Goal: Find contact information

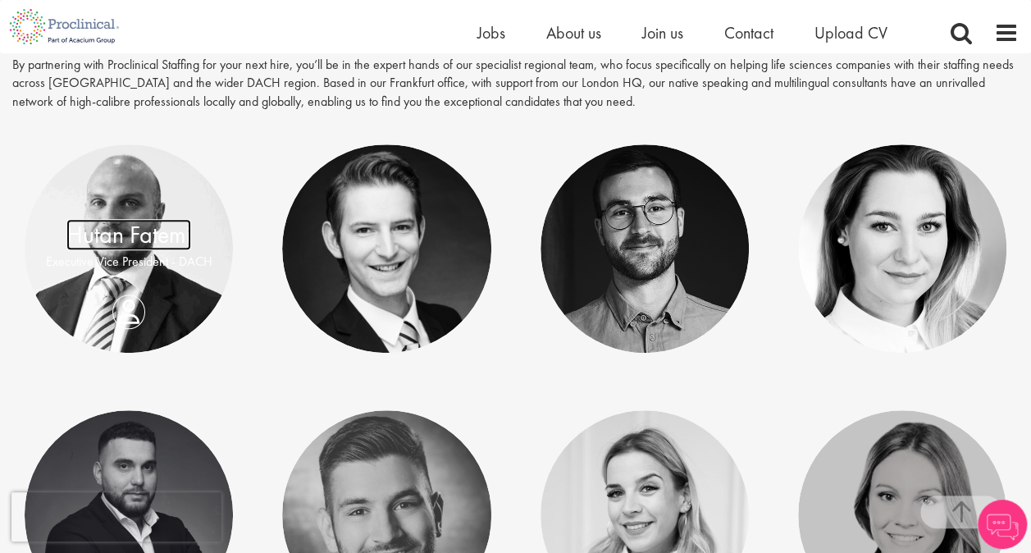
click at [117, 244] on link "Hutan Fatemi" at bounding box center [128, 234] width 125 height 31
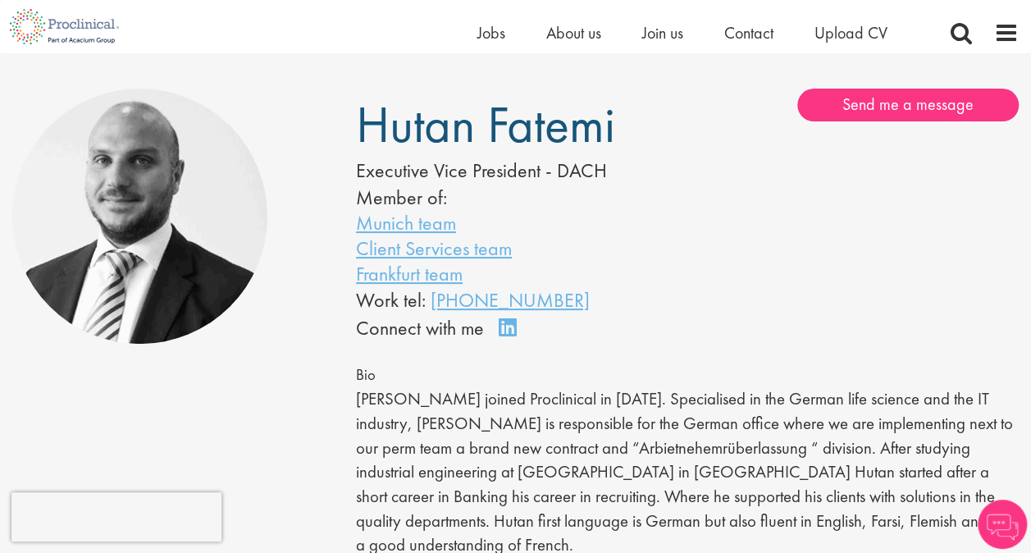
scroll to position [98, 0]
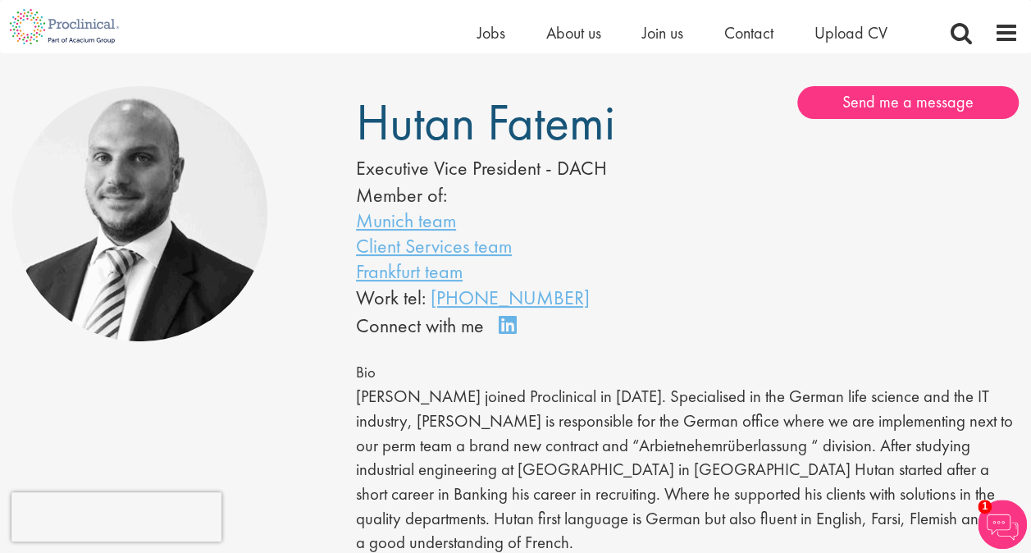
drag, startPoint x: 631, startPoint y: 305, endPoint x: 439, endPoint y: 296, distance: 192.1
click at [439, 296] on div "Work tel: [PHONE_NUMBER]" at bounding box center [497, 298] width 282 height 28
drag, startPoint x: 439, startPoint y: 296, endPoint x: 650, endPoint y: 293, distance: 211.6
click at [650, 293] on div "Hutan [PERSON_NAME] Executive Vice President - DACH Member of: Munich team Clie…" at bounding box center [516, 213] width 344 height 254
click at [610, 307] on div "Work tel: [PHONE_NUMBER]" at bounding box center [497, 298] width 282 height 28
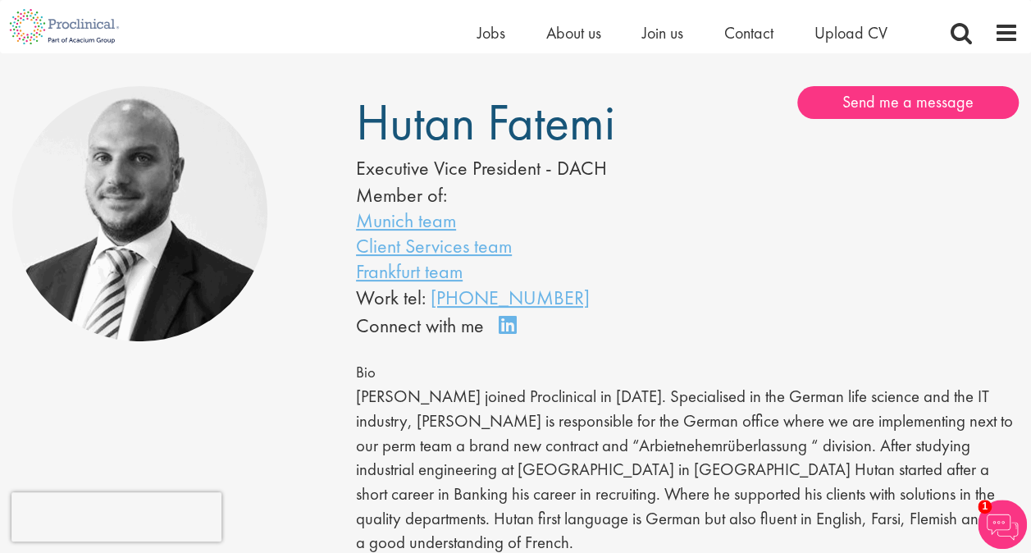
drag, startPoint x: 610, startPoint y: 307, endPoint x: 430, endPoint y: 295, distance: 179.9
click at [430, 295] on div "Work tel: [PHONE_NUMBER]" at bounding box center [497, 298] width 282 height 28
copy link "[PHONE_NUMBER]"
